Goal: Task Accomplishment & Management: Use online tool/utility

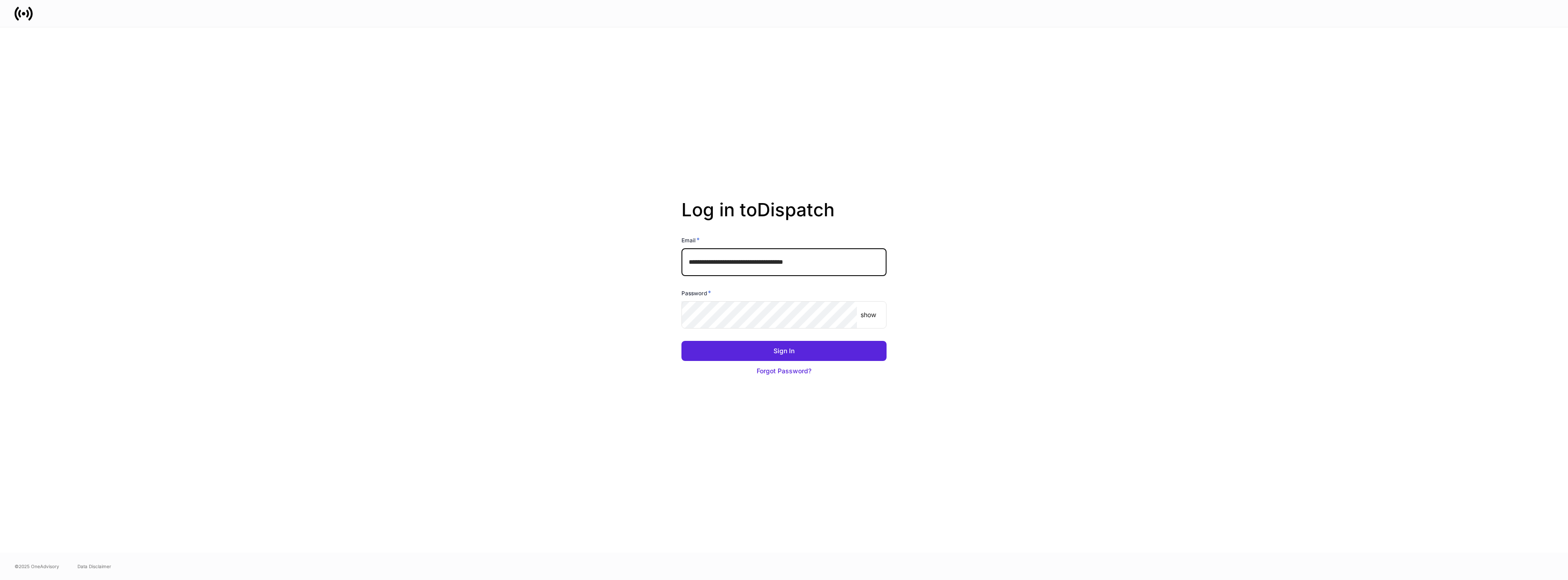
click at [857, 263] on input "**********" at bounding box center [784, 261] width 205 height 27
type input "**********"
click at [839, 351] on button "Sign In" at bounding box center [784, 351] width 205 height 20
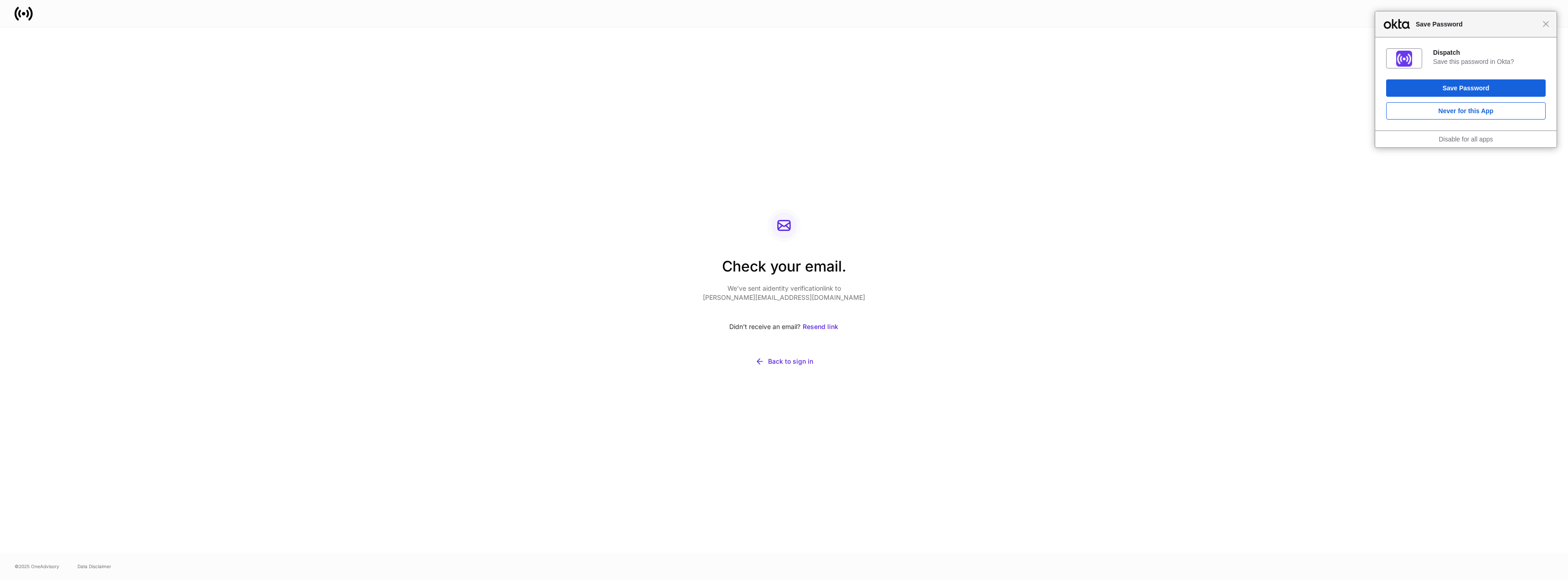
click at [222, 132] on div "Check your email. We’ve sent a identity verification link to [PERSON_NAME][EMAI…" at bounding box center [784, 290] width 1568 height 525
